Goal: Task Accomplishment & Management: Complete application form

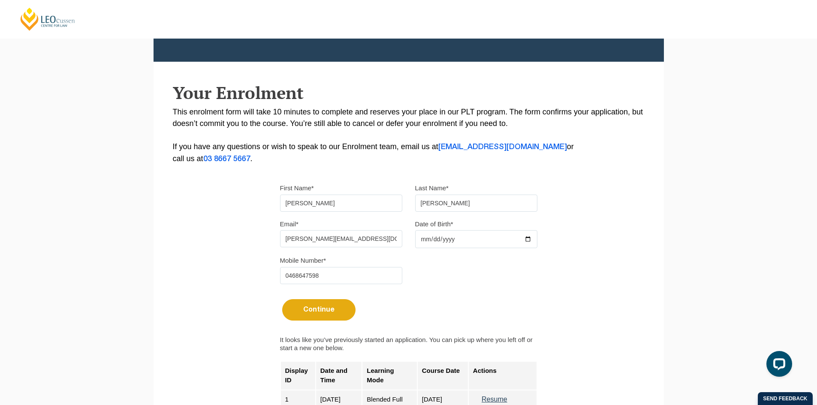
scroll to position [190, 0]
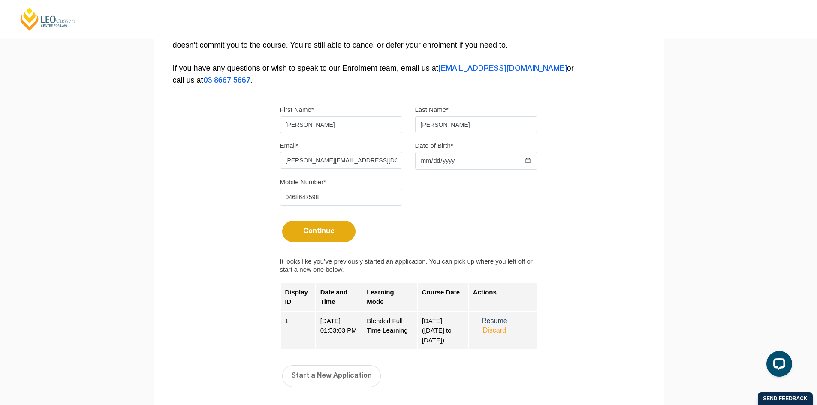
click at [509, 322] on button "Resume" at bounding box center [494, 321] width 43 height 8
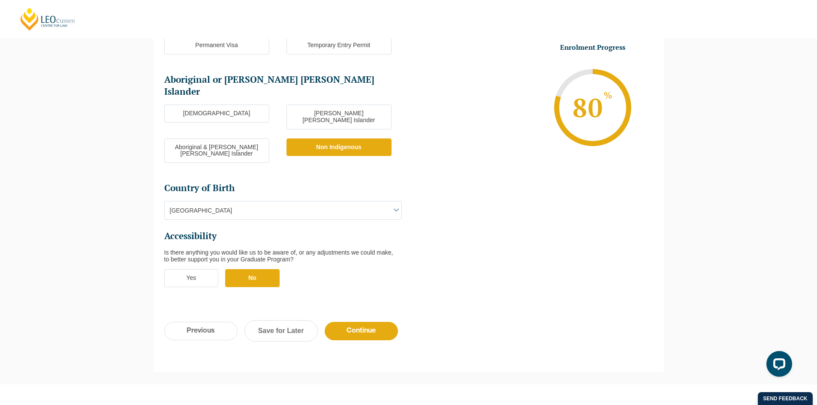
scroll to position [203, 0]
click at [375, 321] on input "Continue" at bounding box center [361, 330] width 73 height 18
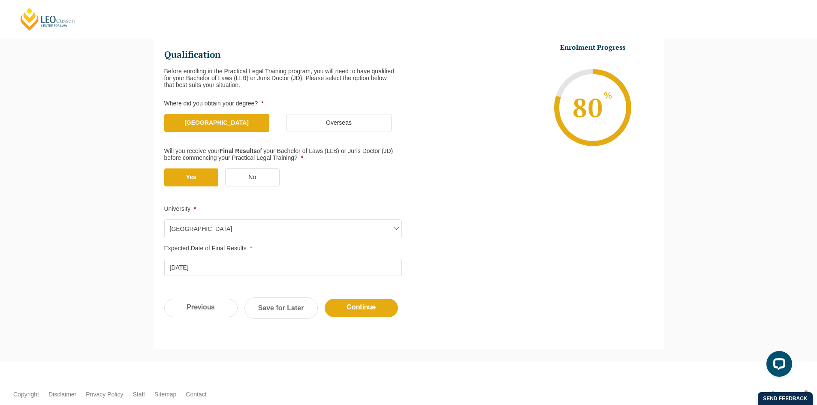
scroll to position [74, 0]
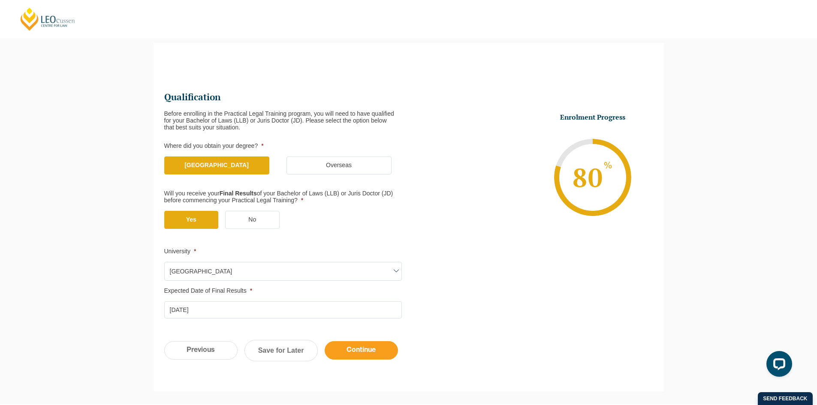
click at [370, 352] on input "Continue" at bounding box center [361, 350] width 73 height 18
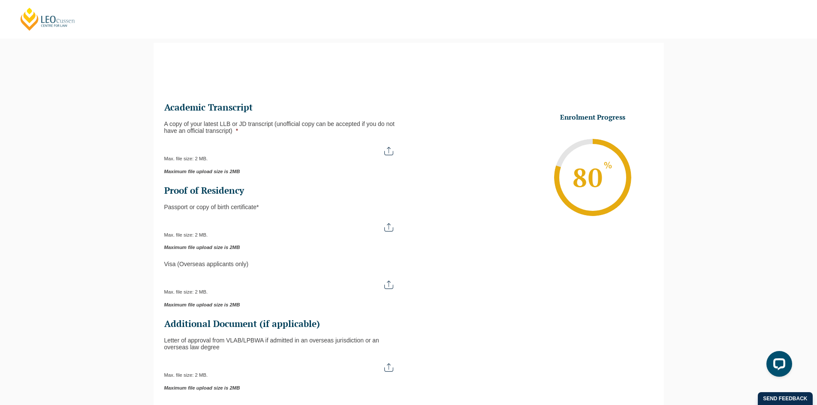
scroll to position [0, 0]
click at [388, 155] on div "Max. file size: 2 MB." at bounding box center [283, 151] width 238 height 21
click at [389, 151] on input "A copy of your latest LLB or JD transcript (unofficial copy can be accepted if …" at bounding box center [283, 148] width 238 height 15
type input "C:\fakepath\Monash University Transcript Samuel Collins.pdf"
click at [391, 223] on input "Passport or Copy of Birth Certificate *" at bounding box center [283, 224] width 238 height 15
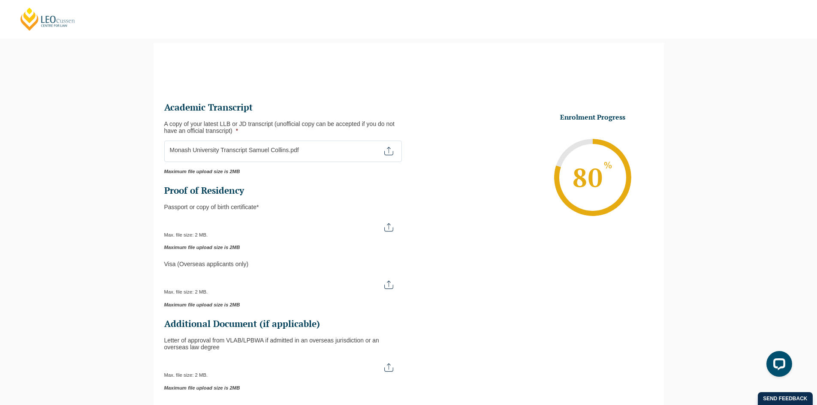
type input "C:\fakepath\Passport Image.pdf"
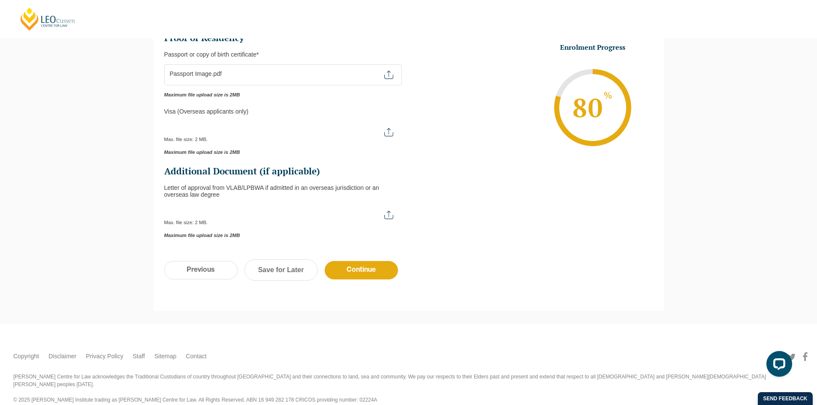
scroll to position [231, 0]
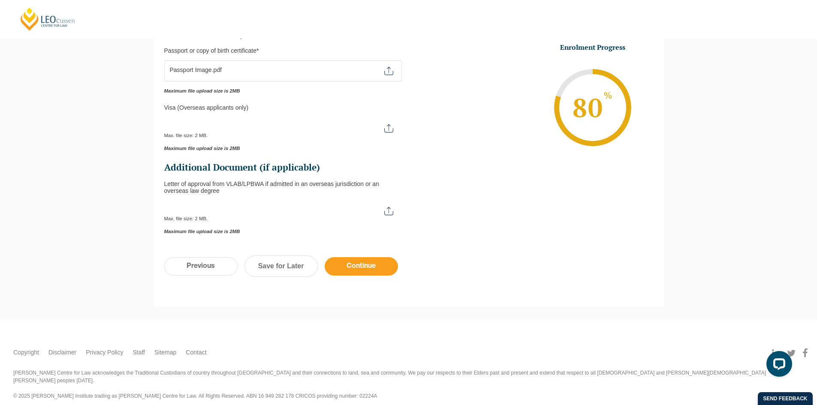
click at [390, 272] on input "Continue" at bounding box center [361, 266] width 73 height 18
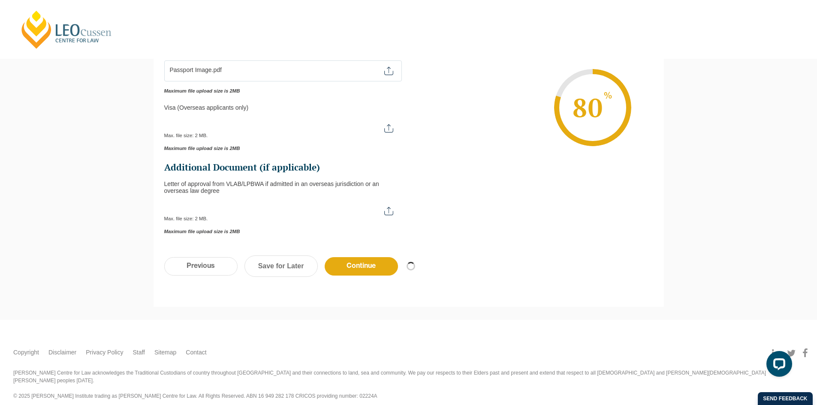
scroll to position [59, 0]
